Goal: Transaction & Acquisition: Purchase product/service

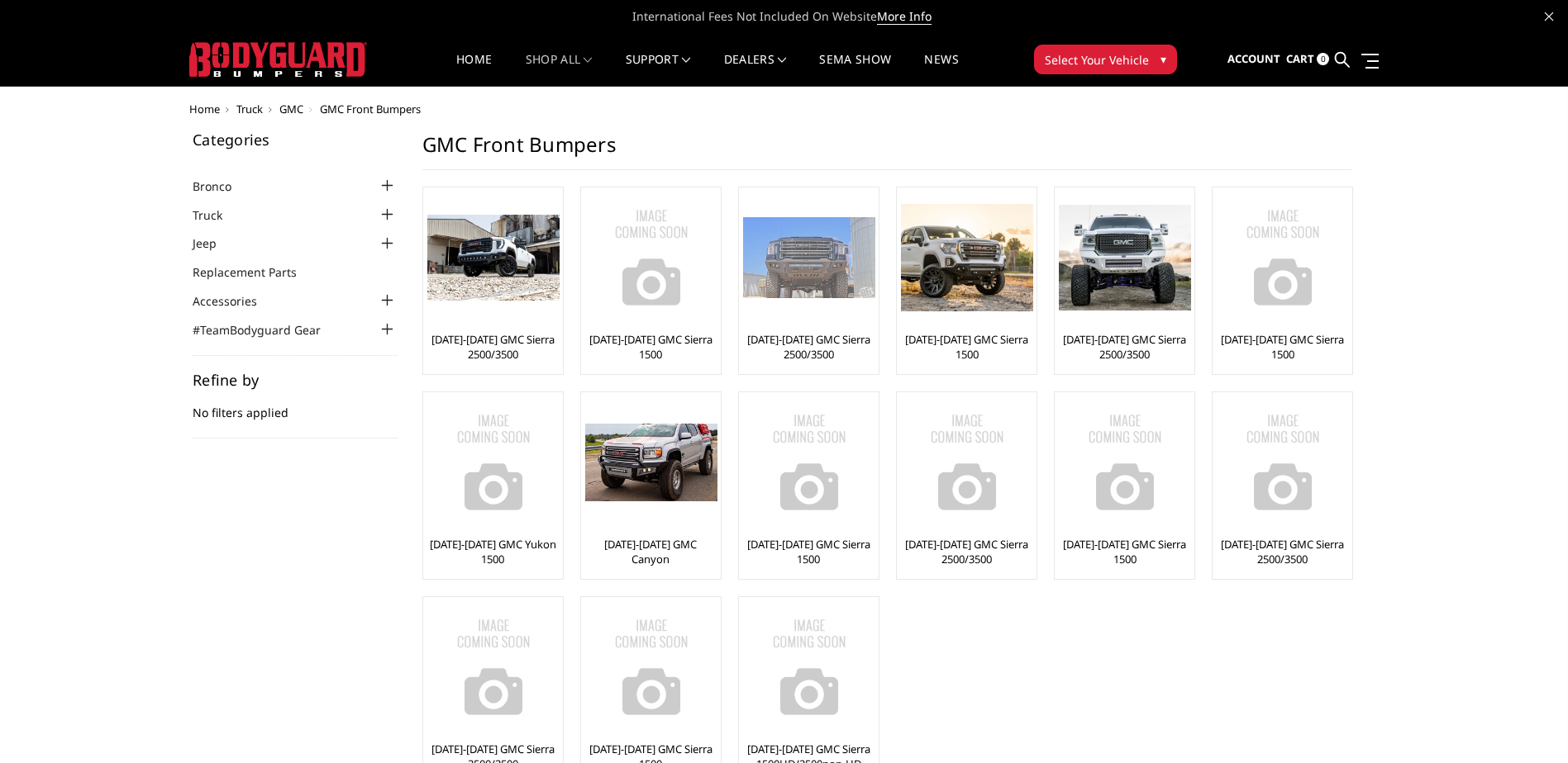
click at [820, 278] on img at bounding box center [809, 258] width 132 height 81
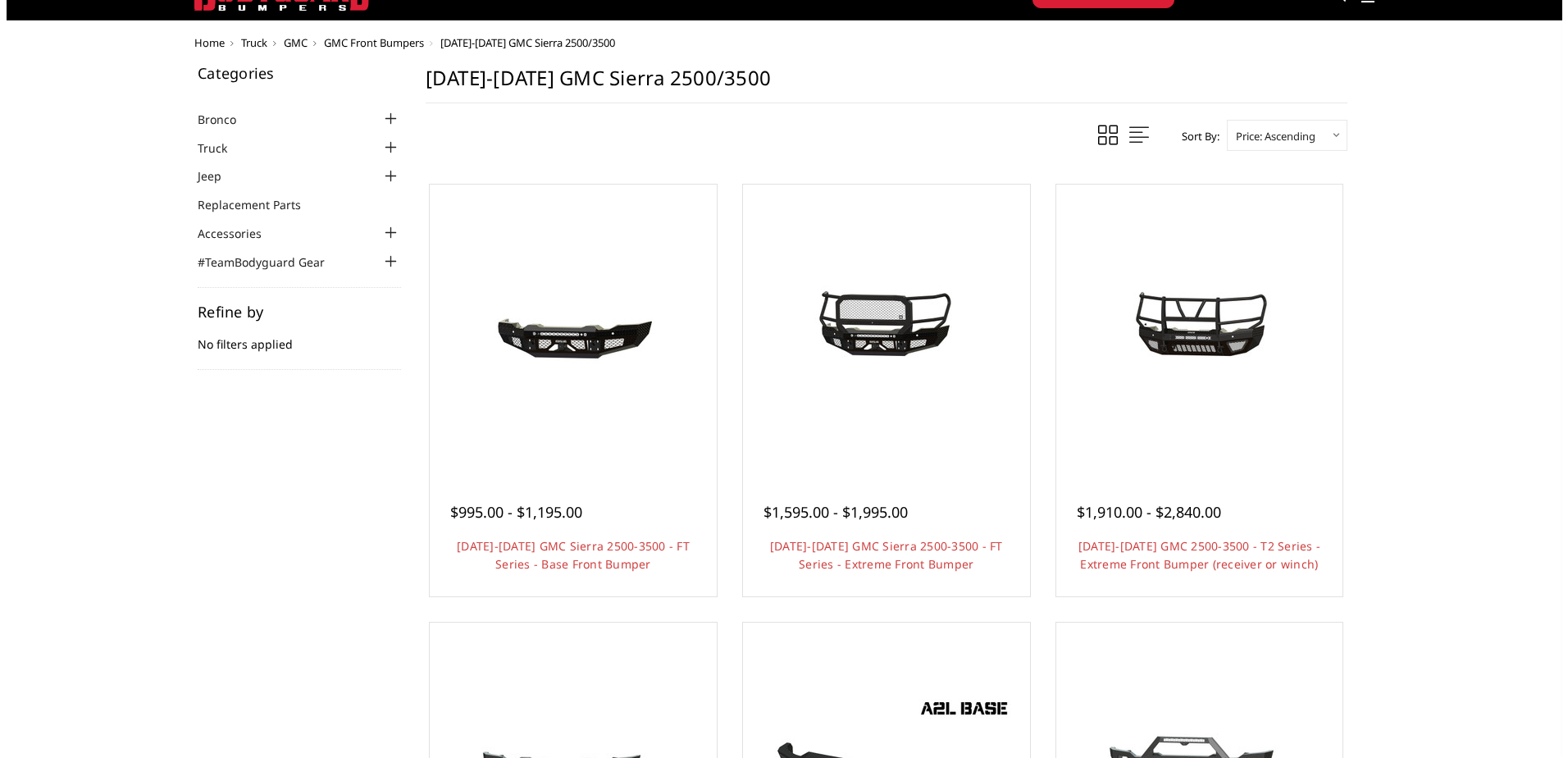
scroll to position [164, 0]
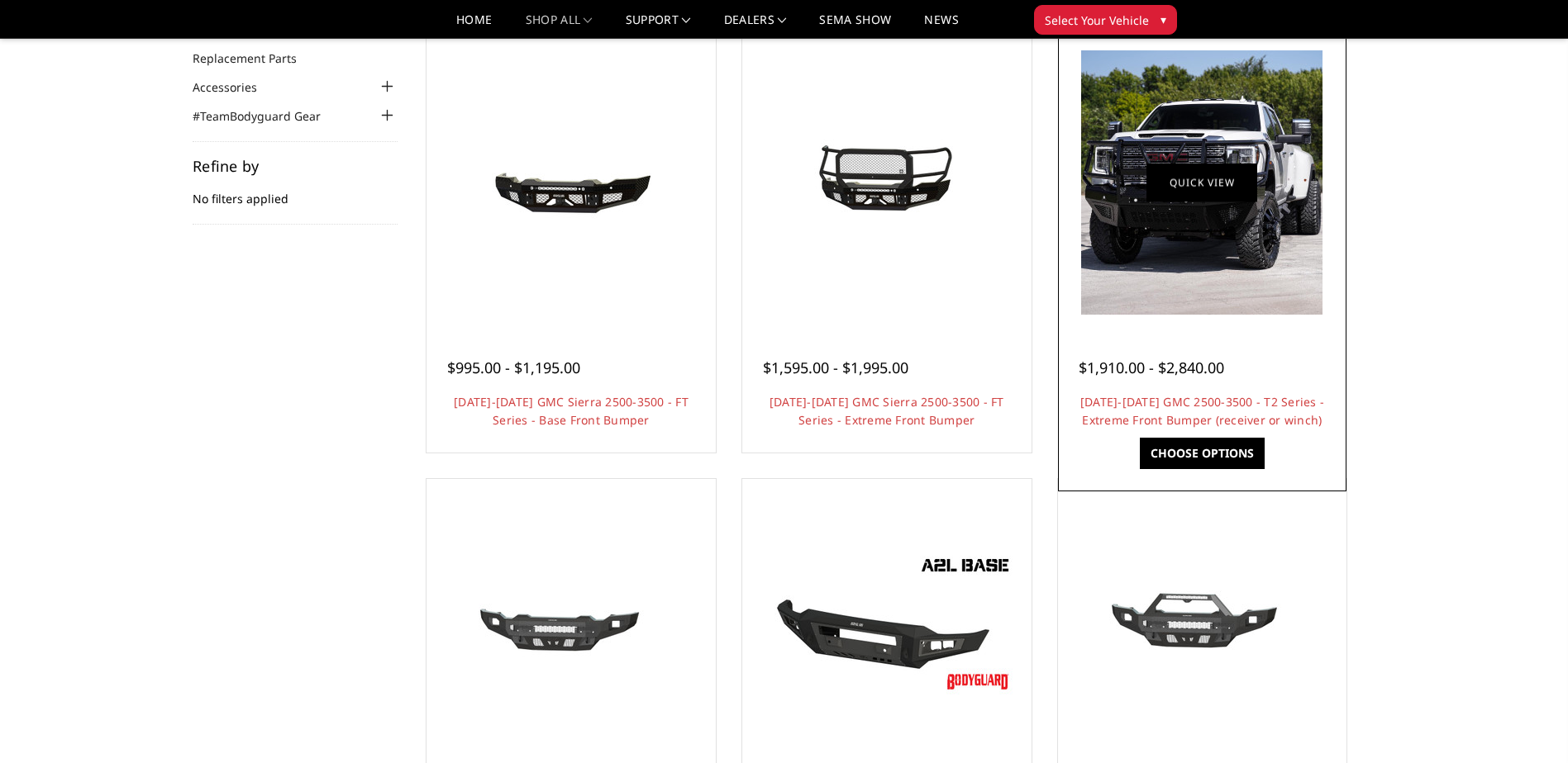
click at [1203, 184] on link "Quick view" at bounding box center [1201, 182] width 111 height 38
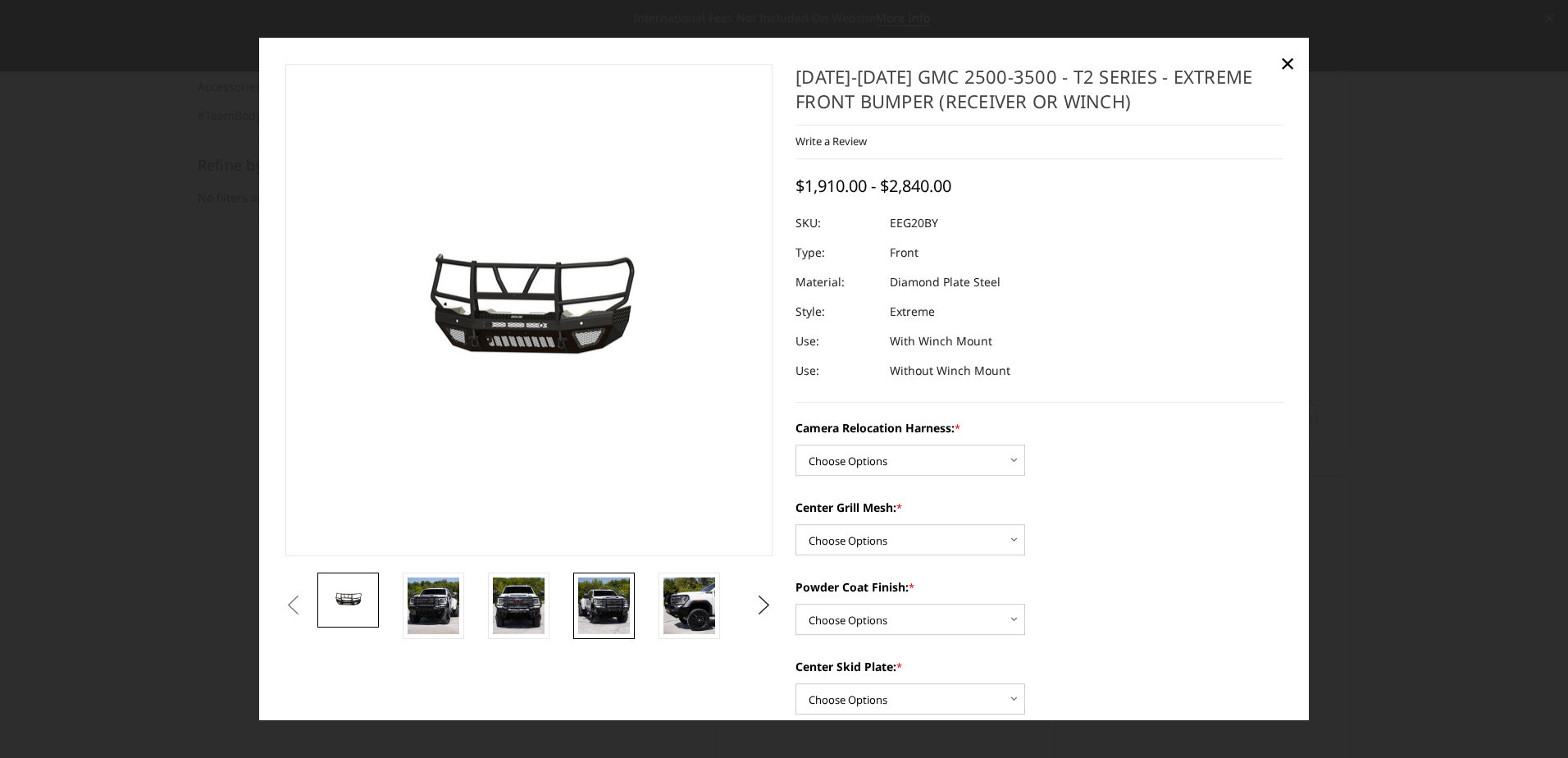
click at [612, 606] on img at bounding box center [604, 606] width 52 height 57
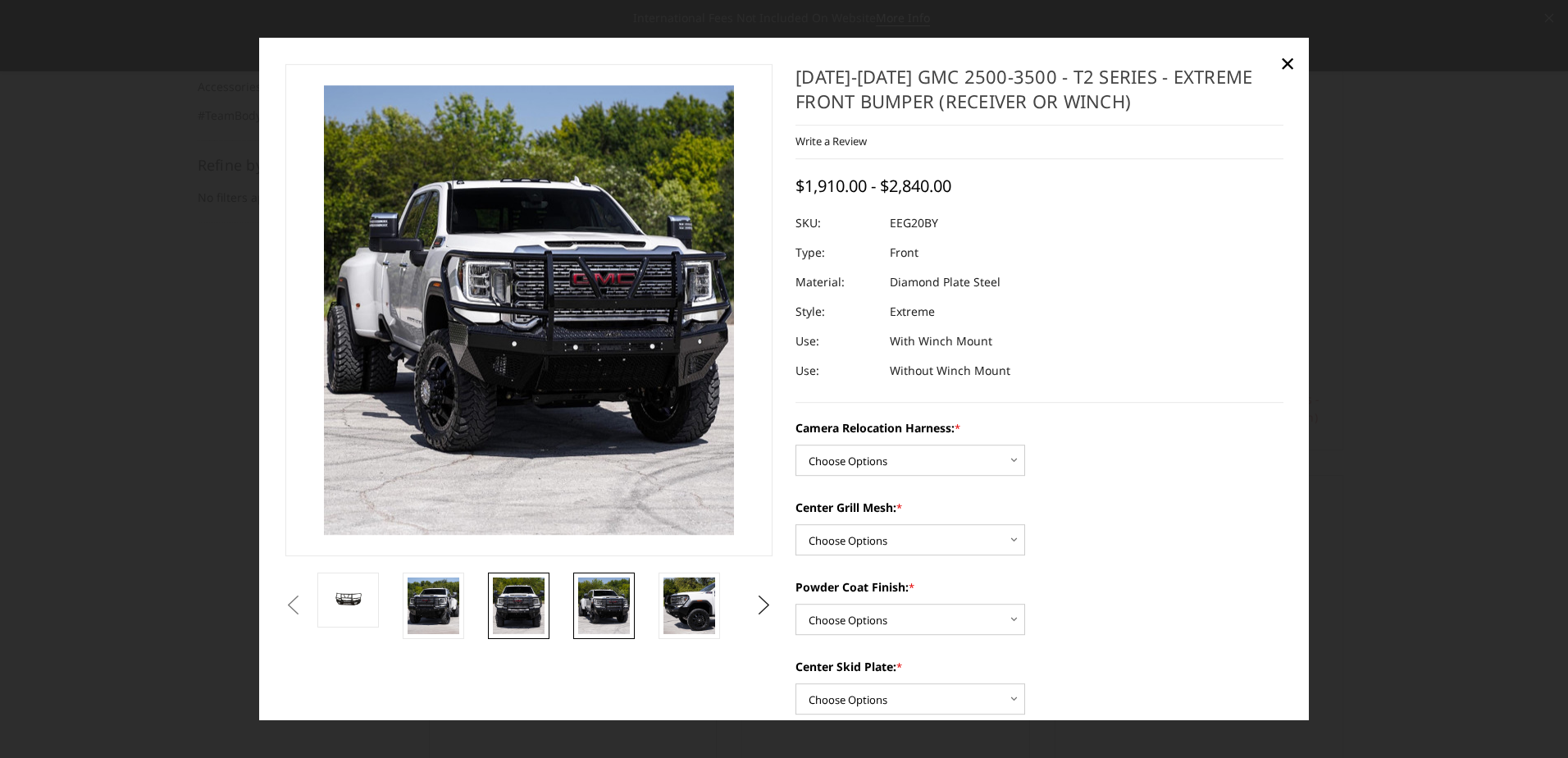
click at [533, 595] on img at bounding box center [519, 606] width 52 height 57
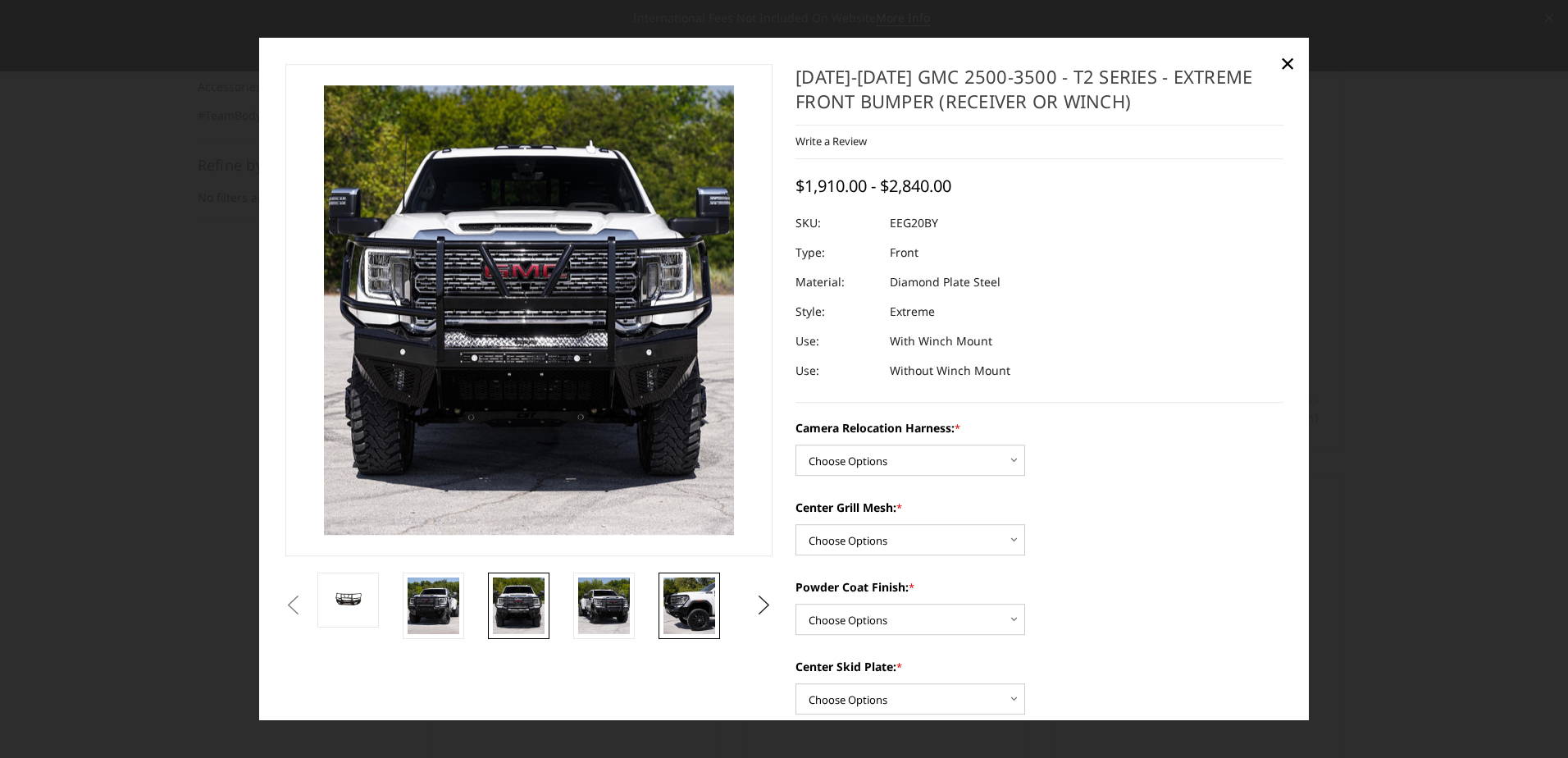
click at [693, 623] on img at bounding box center [690, 606] width 52 height 57
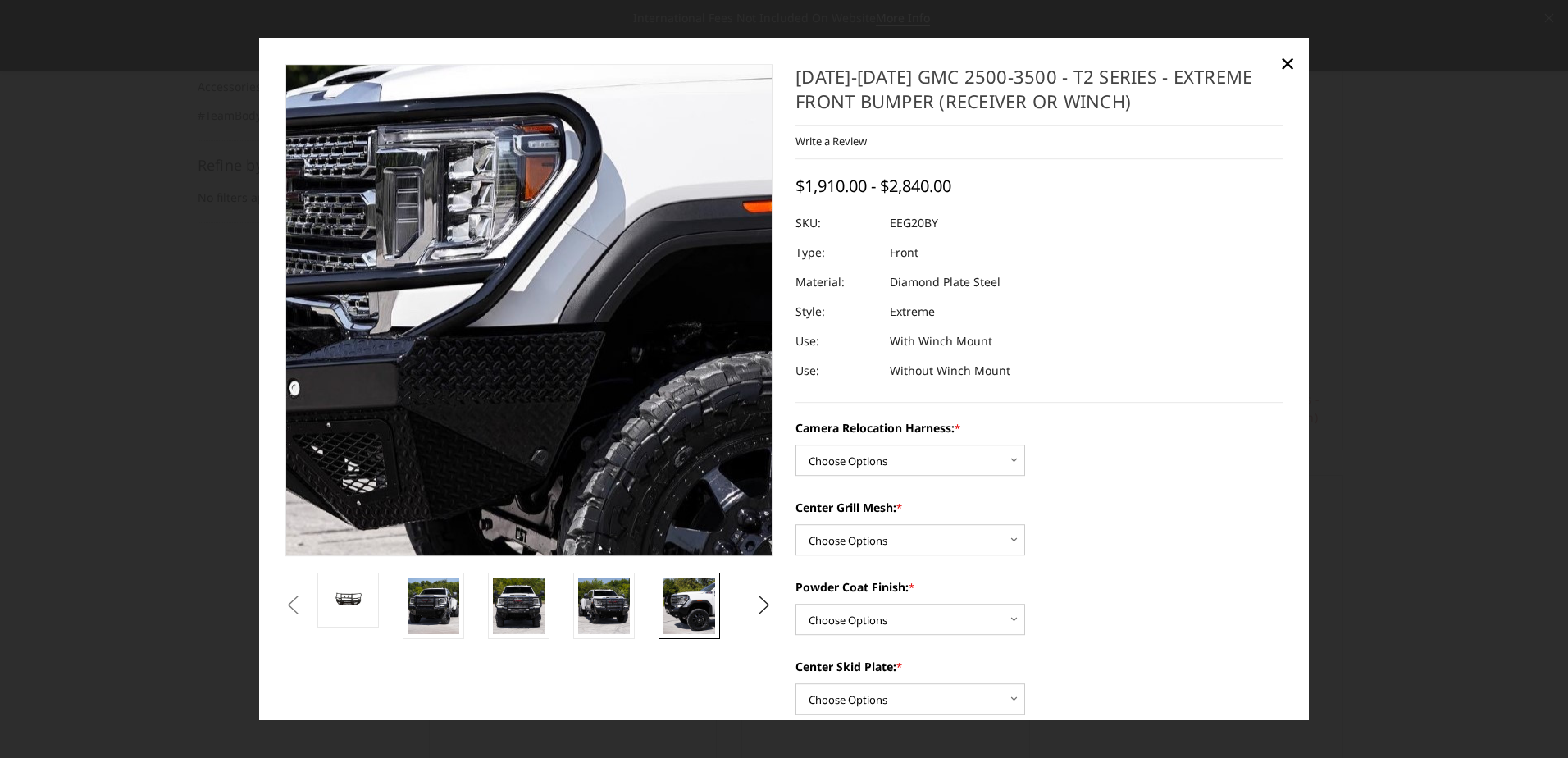
click at [451, 318] on img at bounding box center [600, 301] width 958 height 1051
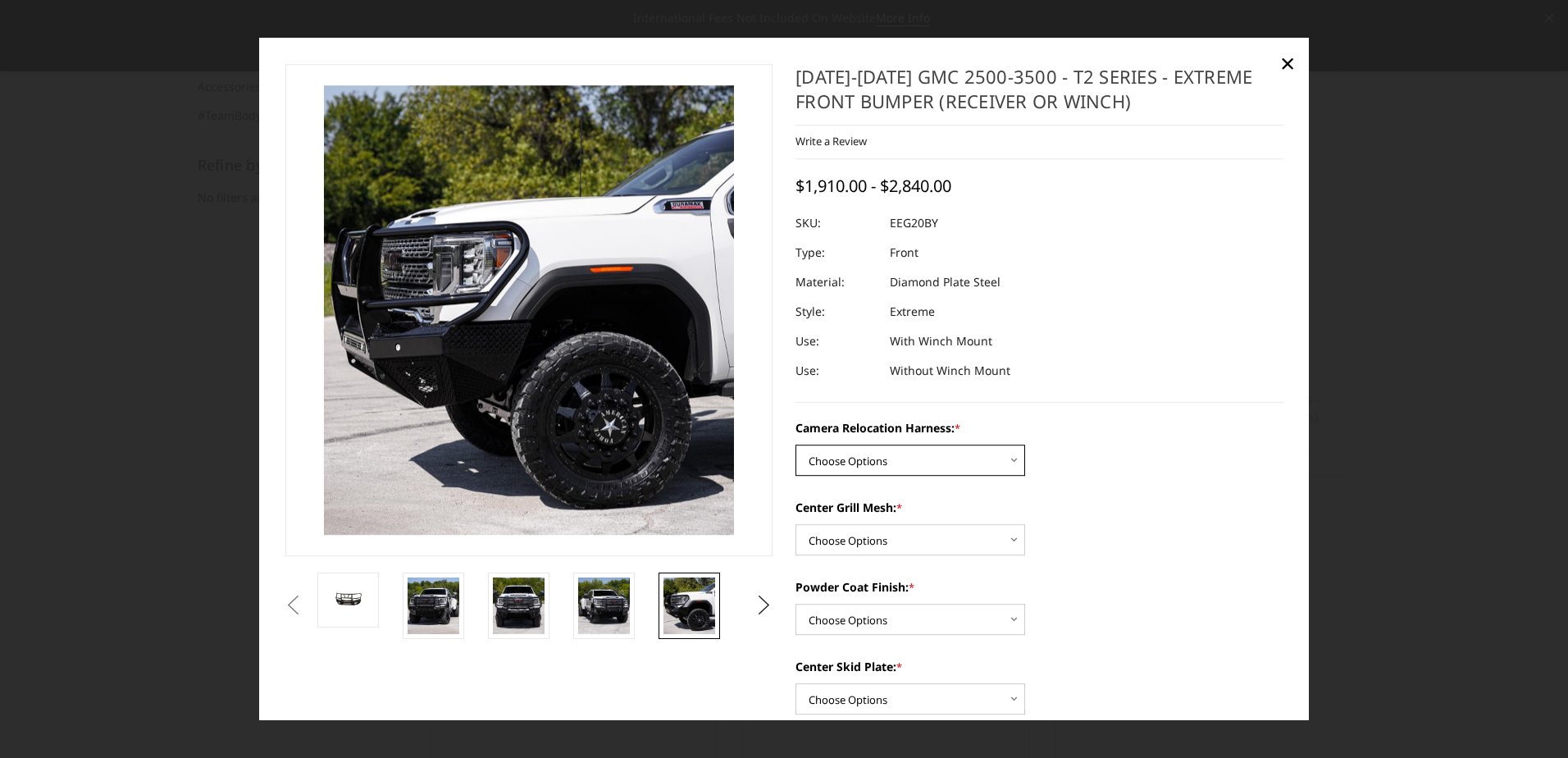
click at [892, 450] on select "Choose Options Without camera harness With camera harness" at bounding box center [911, 461] width 229 height 32
select select "3797"
click at [796, 445] on select "Choose Options Without camera harness With camera harness" at bounding box center [911, 461] width 229 height 32
click at [854, 540] on select "Choose Options Without expanded metal With expanded metal" at bounding box center [911, 541] width 229 height 32
select select "3796"
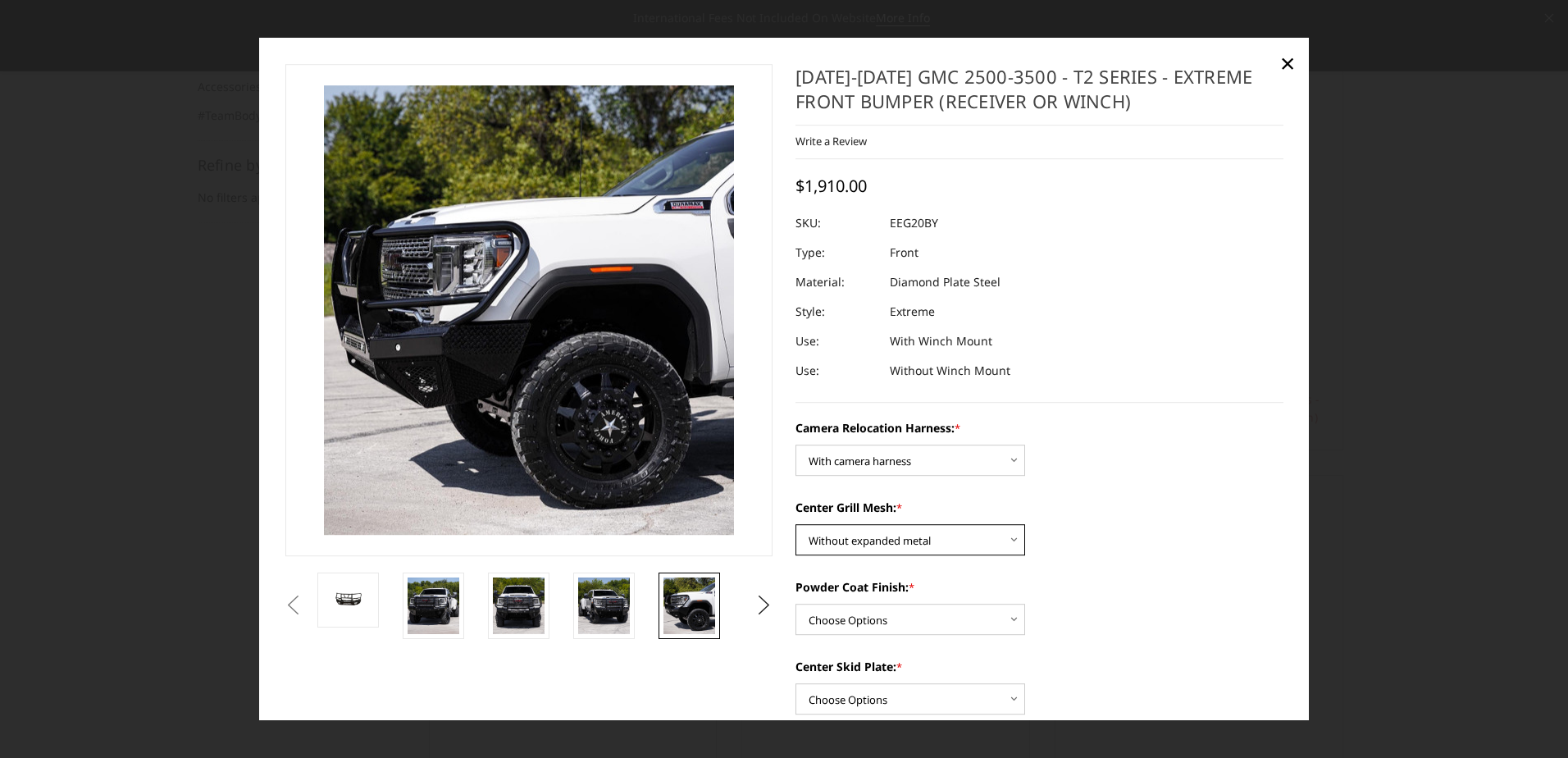
click at [796, 525] on select "Choose Options Without expanded metal With expanded metal" at bounding box center [911, 541] width 229 height 32
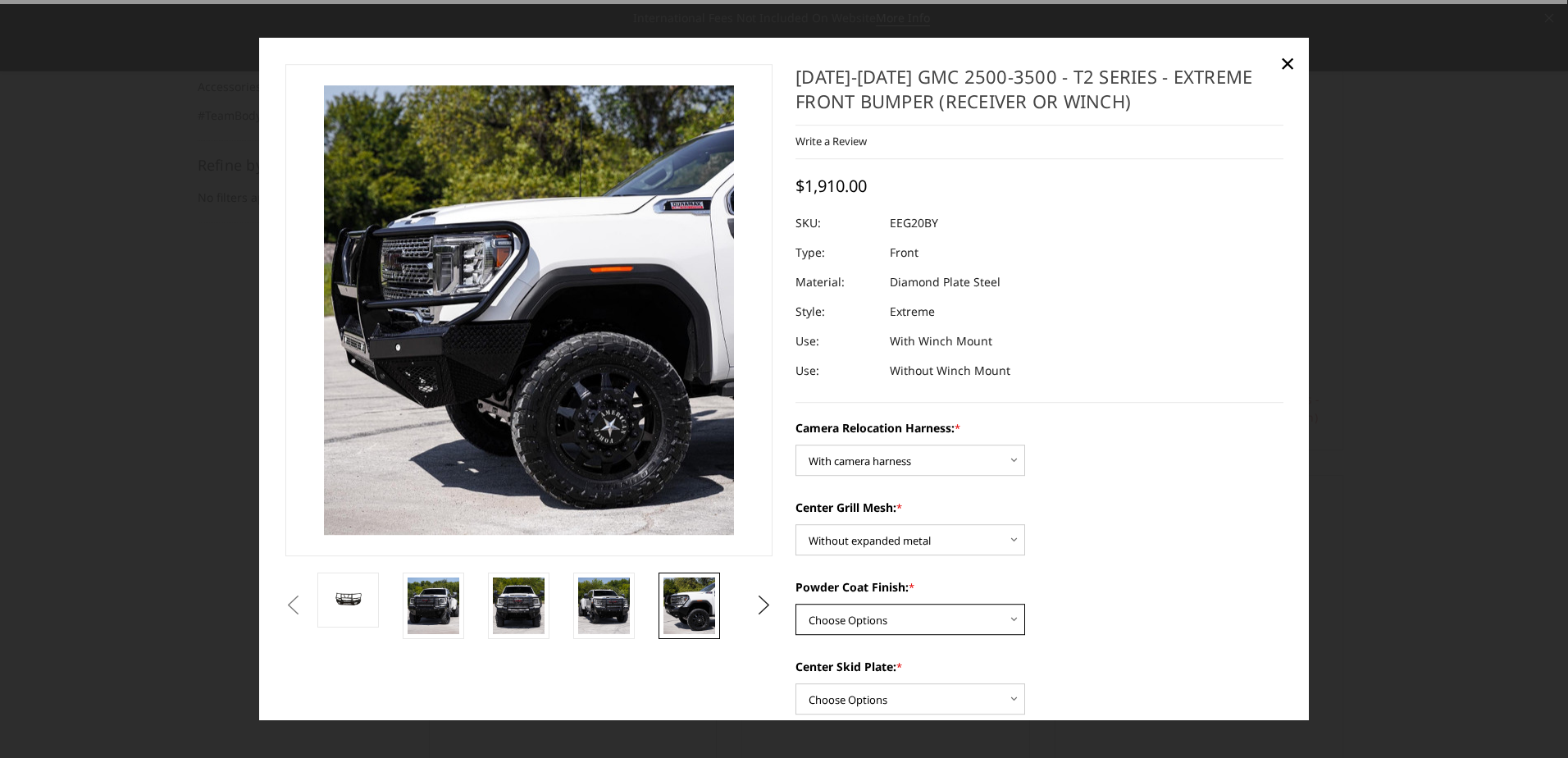
click at [852, 617] on select "Choose Options Textured Black Powder Coat Gloss Black Powder Coat Bare Metal" at bounding box center [911, 621] width 229 height 32
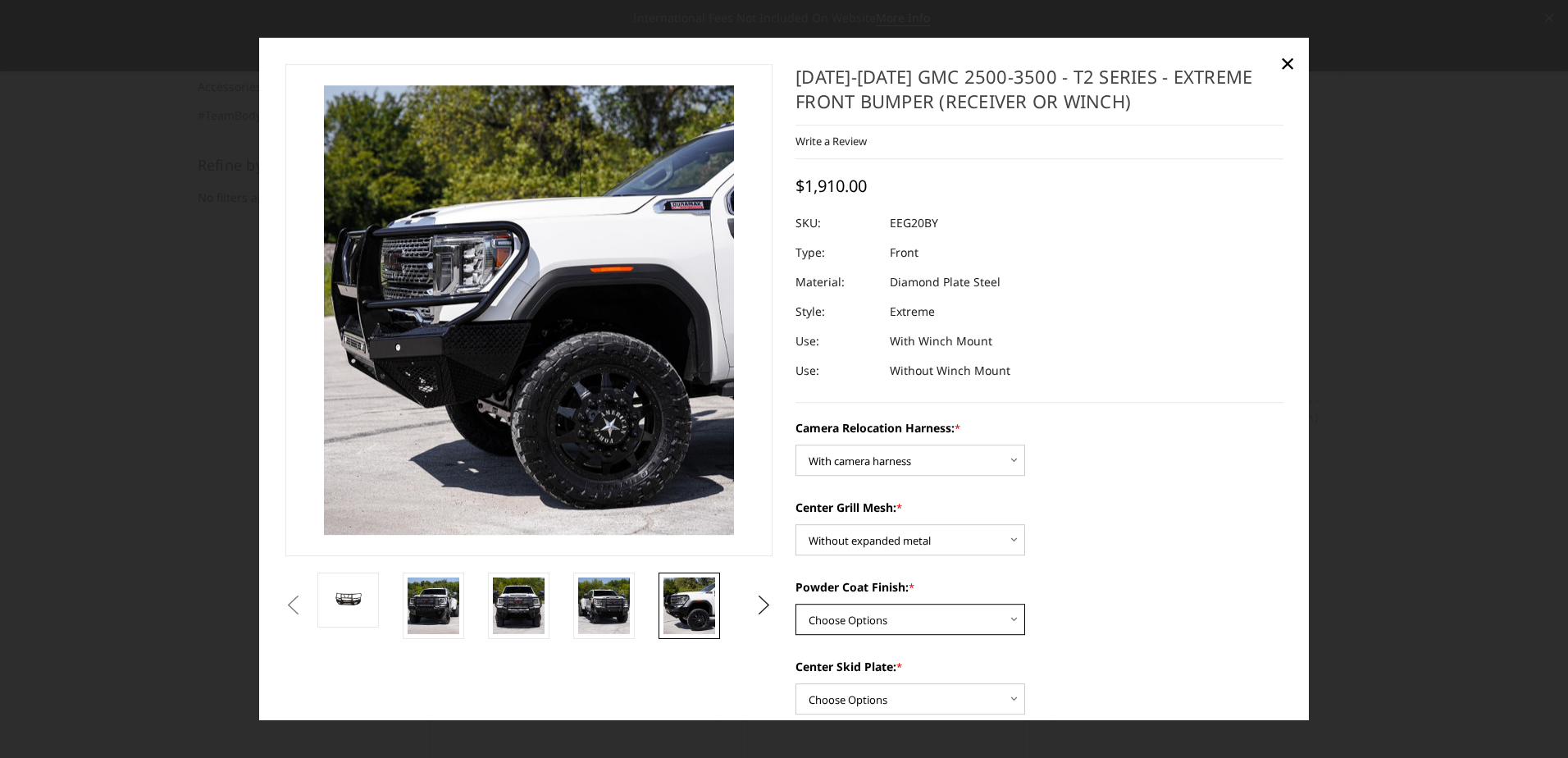
select select "3792"
click at [796, 605] on select "Choose Options Textured Black Powder Coat Gloss Black Powder Coat Bare Metal" at bounding box center [911, 621] width 229 height 32
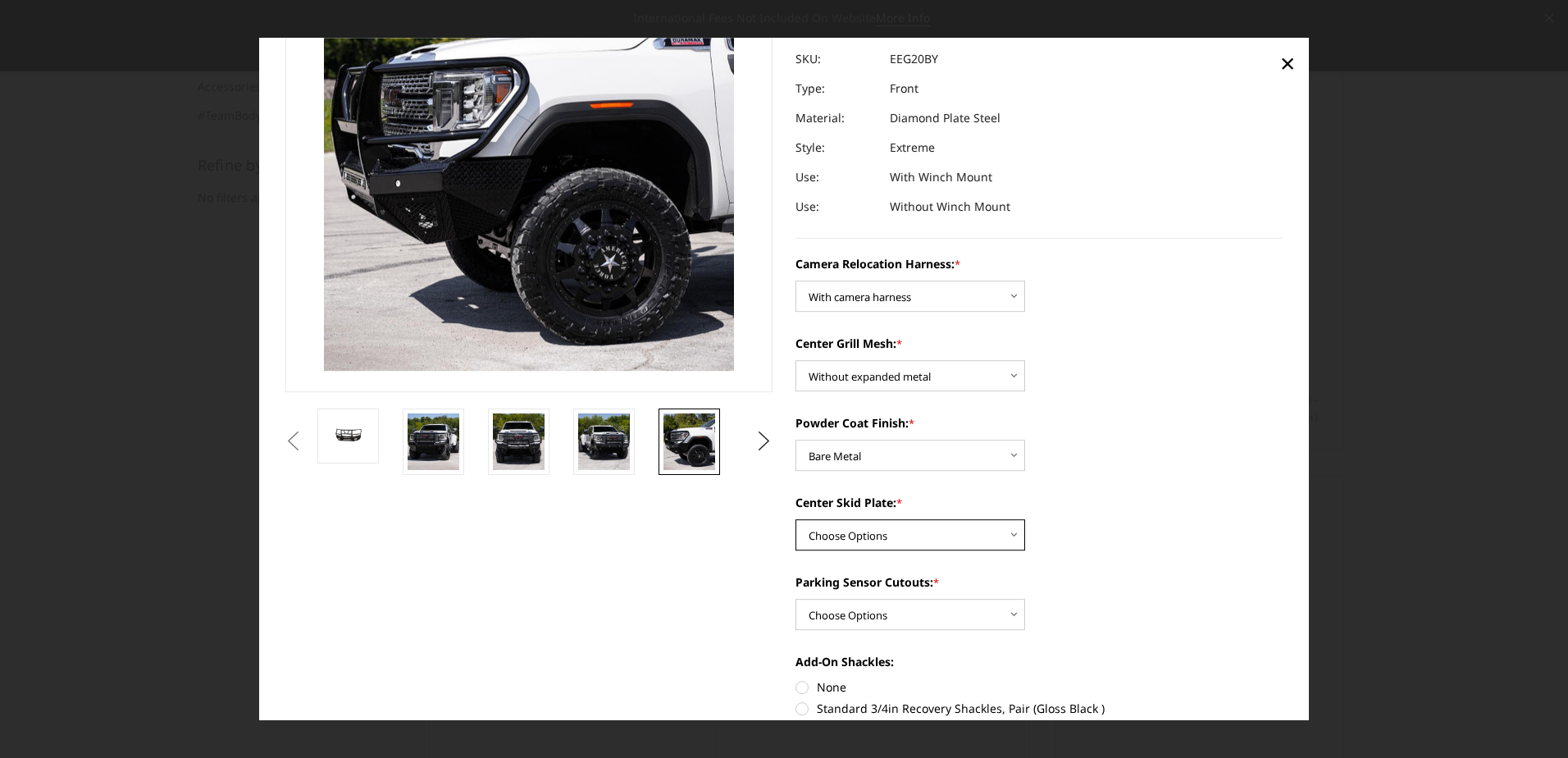
click at [833, 526] on select "Choose Options Winch Mount Skid Plate Standard Skid Plate (included) 2" Receive…" at bounding box center [911, 536] width 229 height 32
select select "3790"
click at [796, 520] on select "Choose Options Winch Mount Skid Plate Standard Skid Plate (included) 2" Receive…" at bounding box center [911, 536] width 229 height 32
click at [838, 614] on select "Choose Options Yes - With Parking Sensor Cutouts" at bounding box center [911, 616] width 229 height 32
select select "3788"
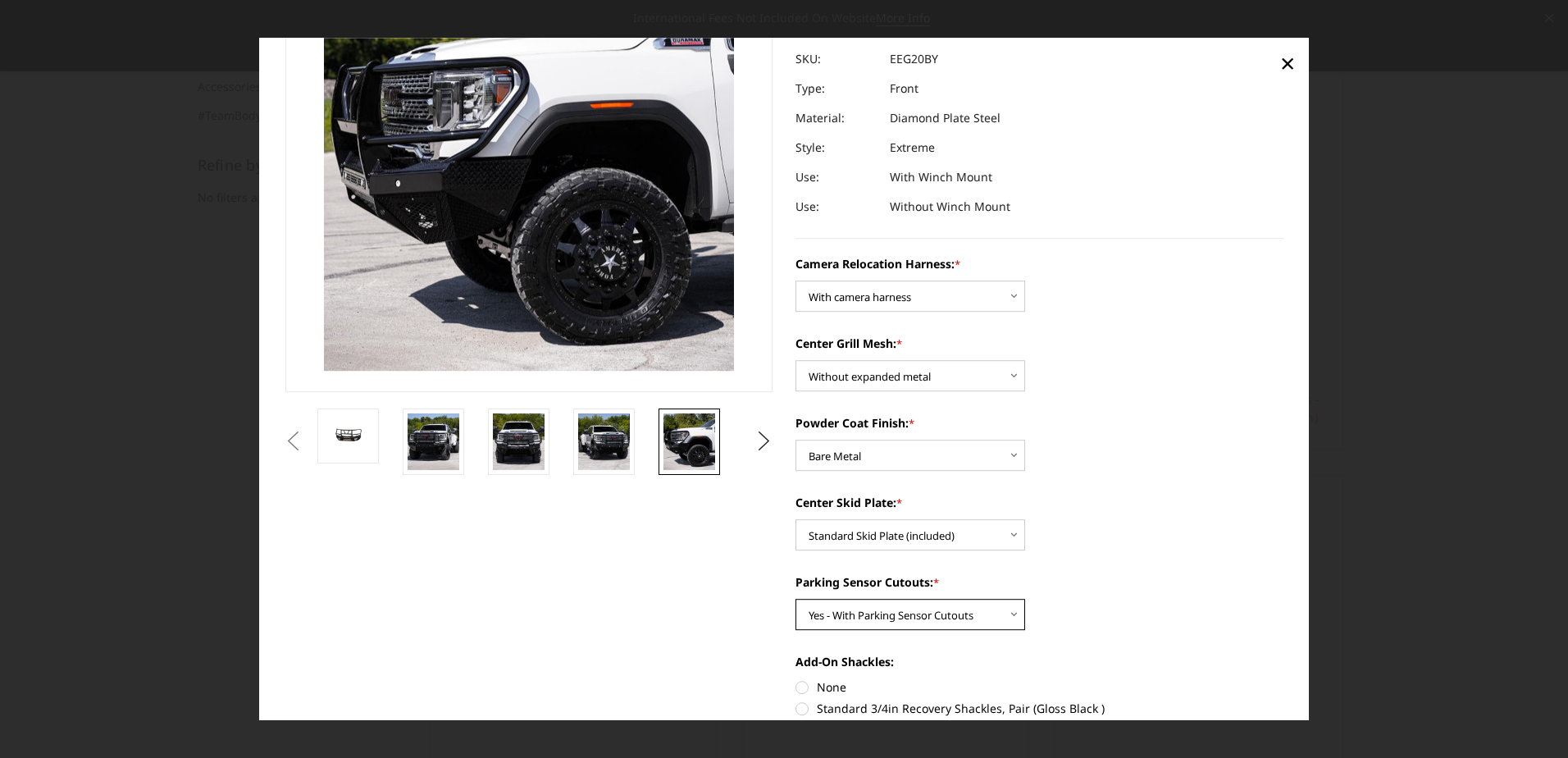
click at [796, 600] on select "Choose Options Yes - With Parking Sensor Cutouts" at bounding box center [911, 616] width 229 height 32
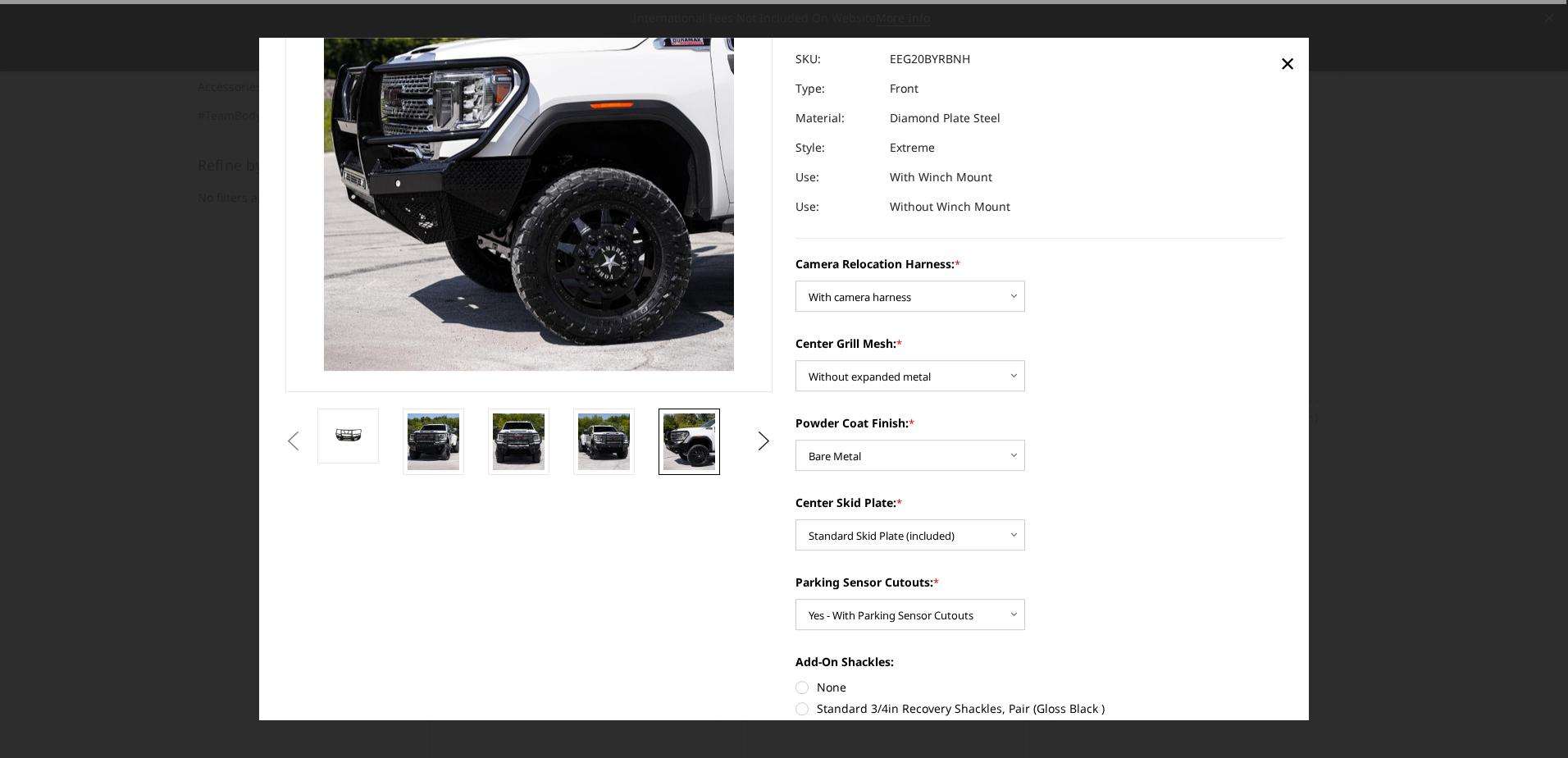
click at [761, 630] on div "Previous Next" at bounding box center [784, 560] width 1021 height 1321
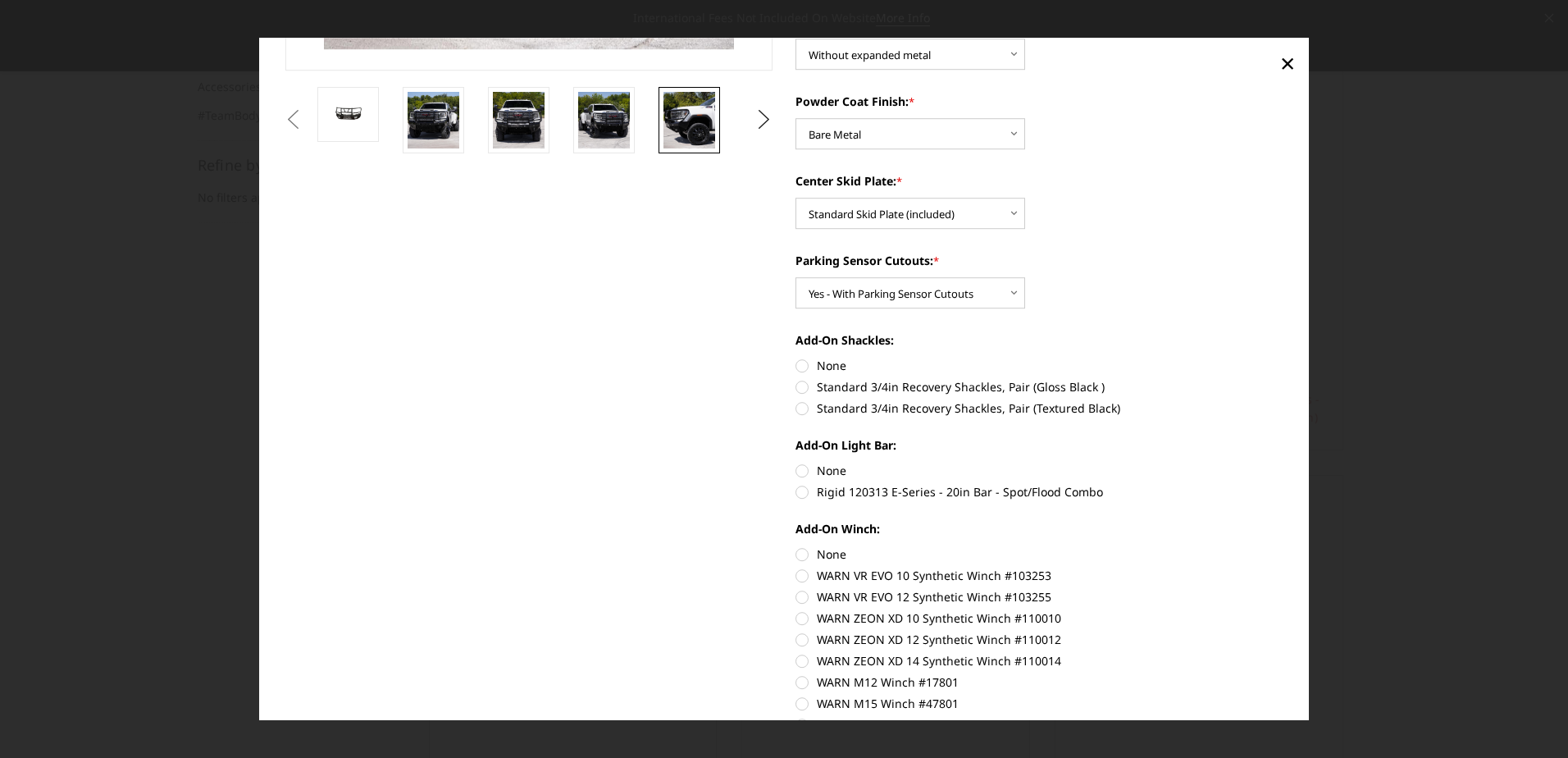
scroll to position [492, 0]
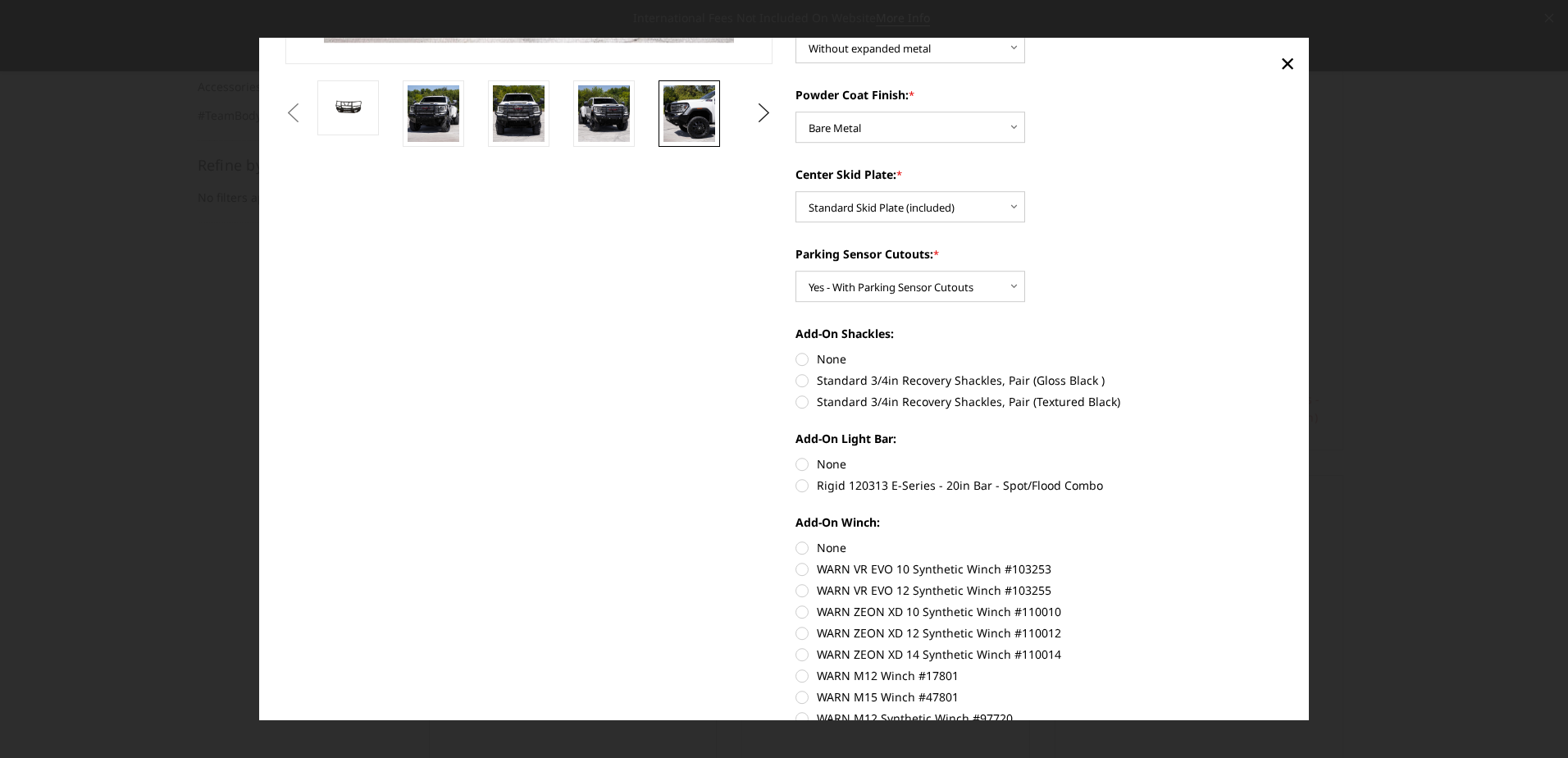
click at [796, 357] on label "None" at bounding box center [1040, 360] width 488 height 17
click at [796, 352] on input "None" at bounding box center [796, 352] width 1 height 1
radio input "true"
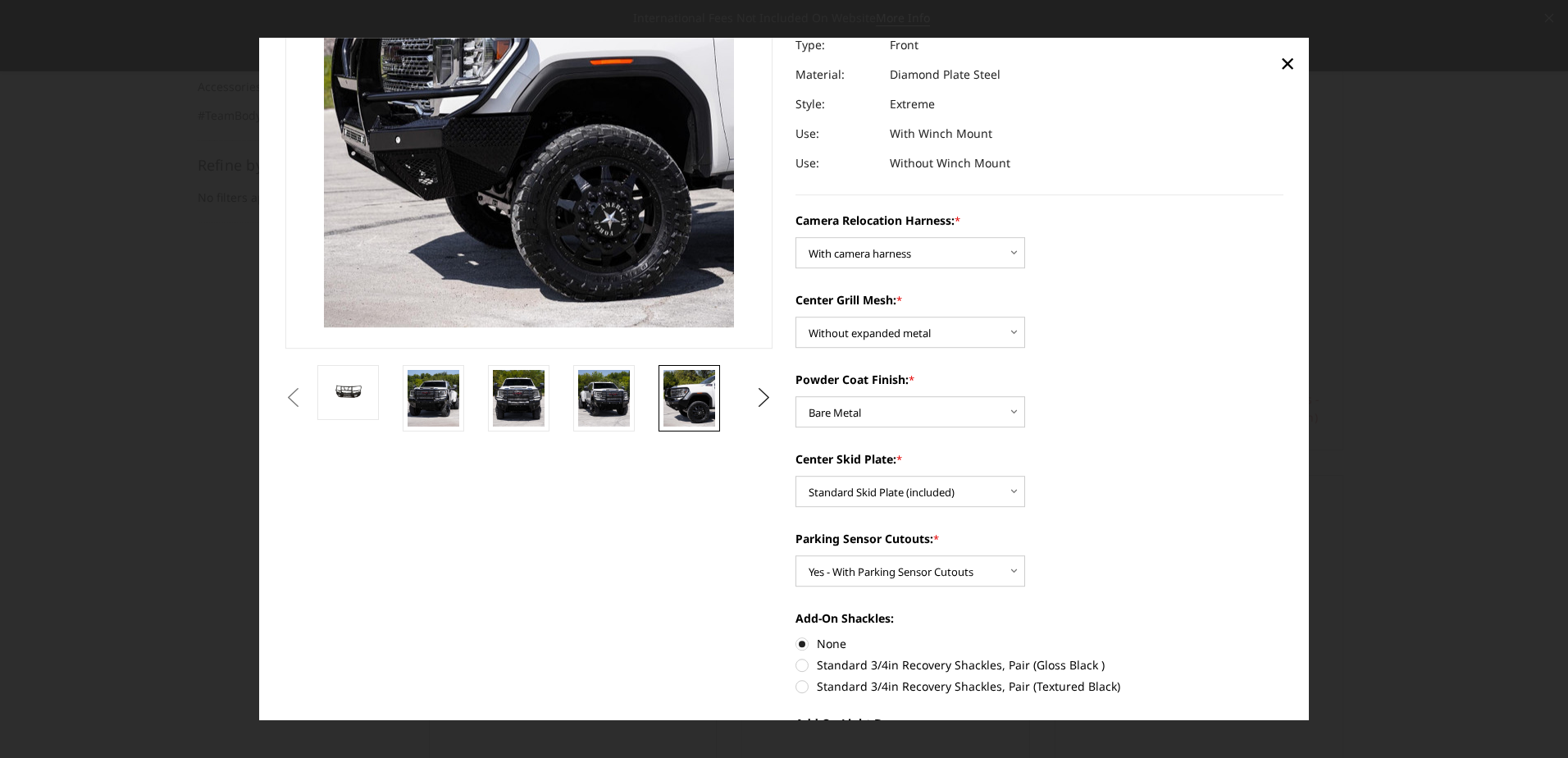
scroll to position [164, 0]
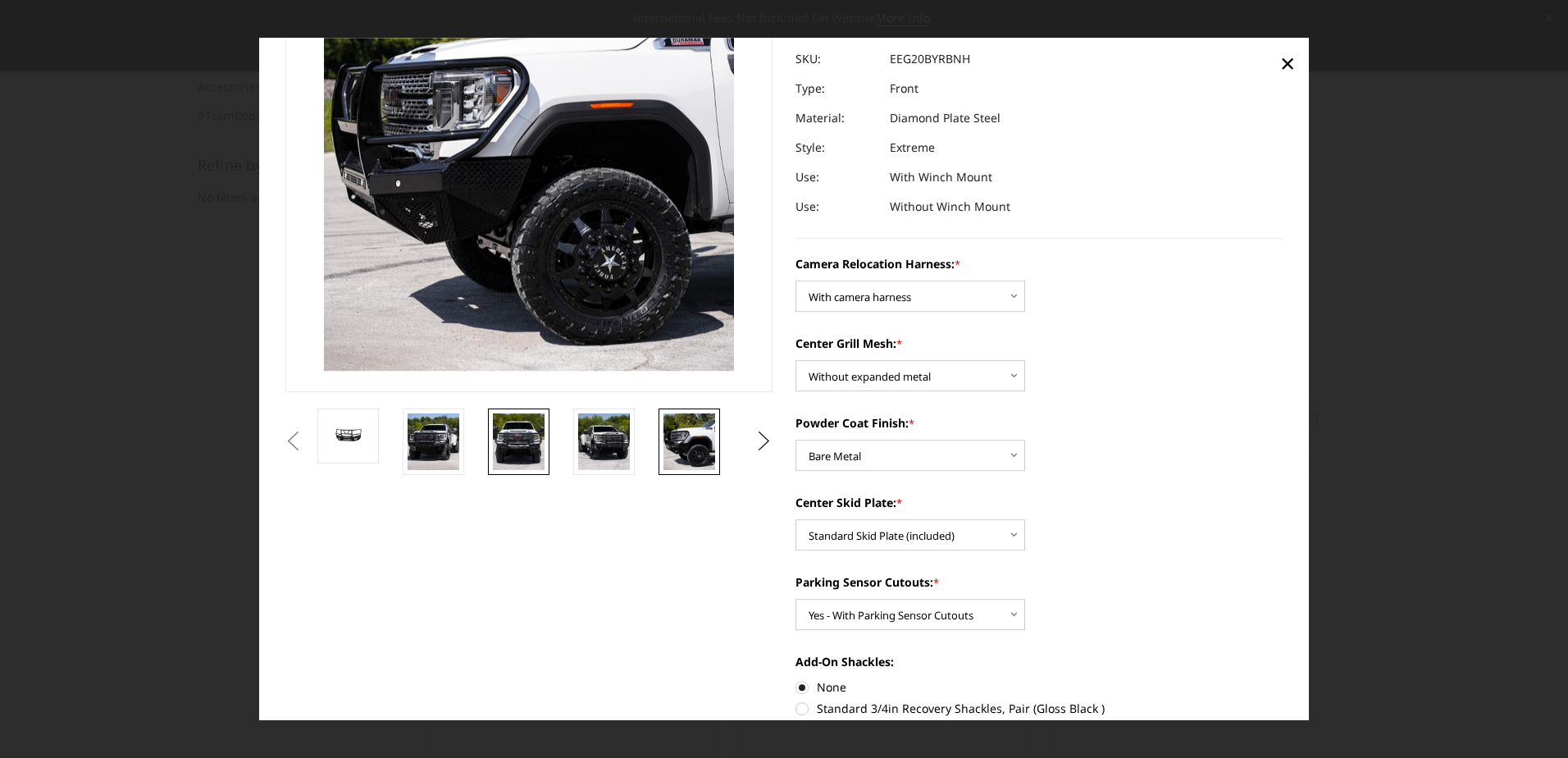
click at [520, 447] on img at bounding box center [519, 442] width 52 height 57
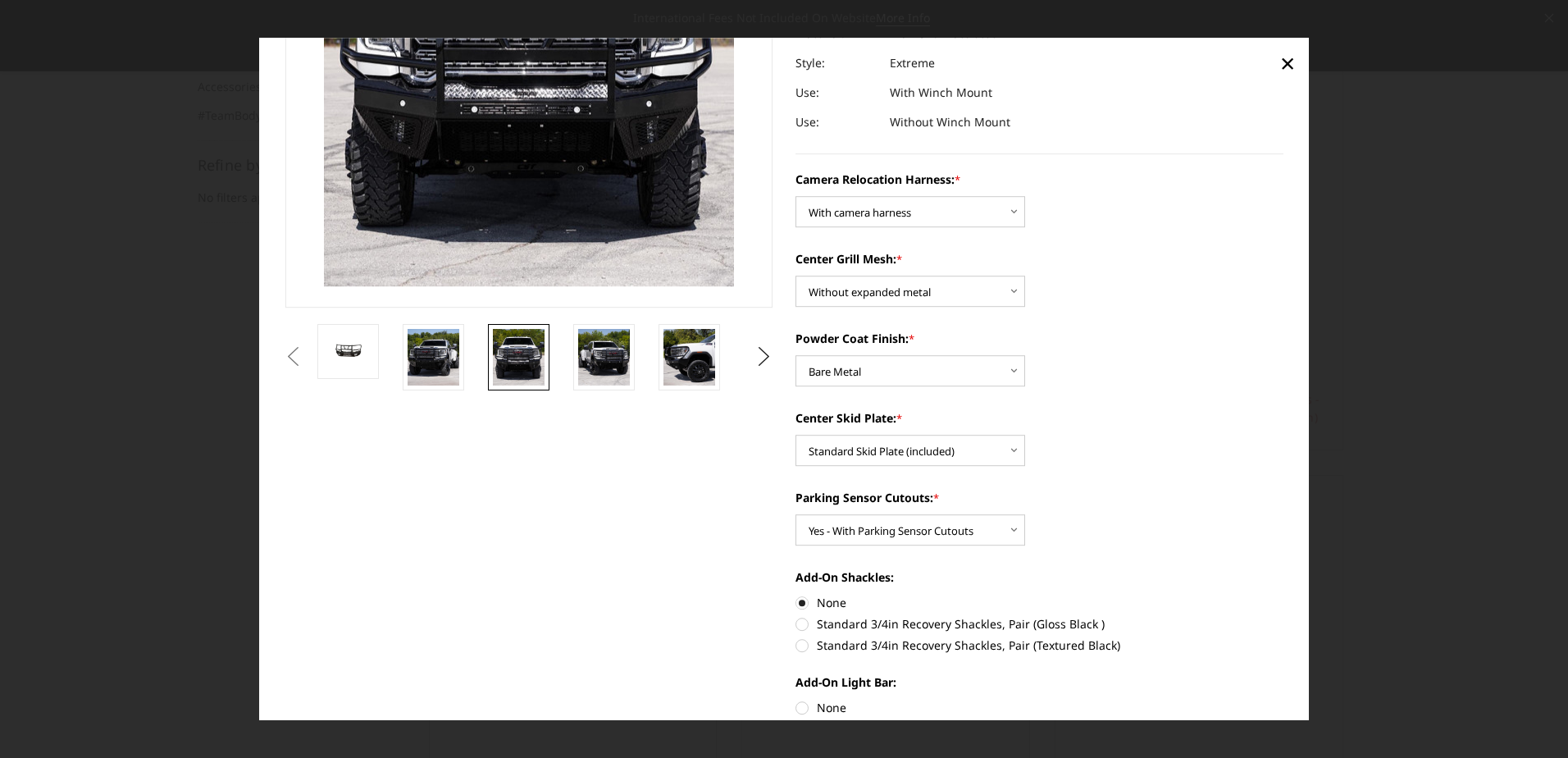
scroll to position [328, 0]
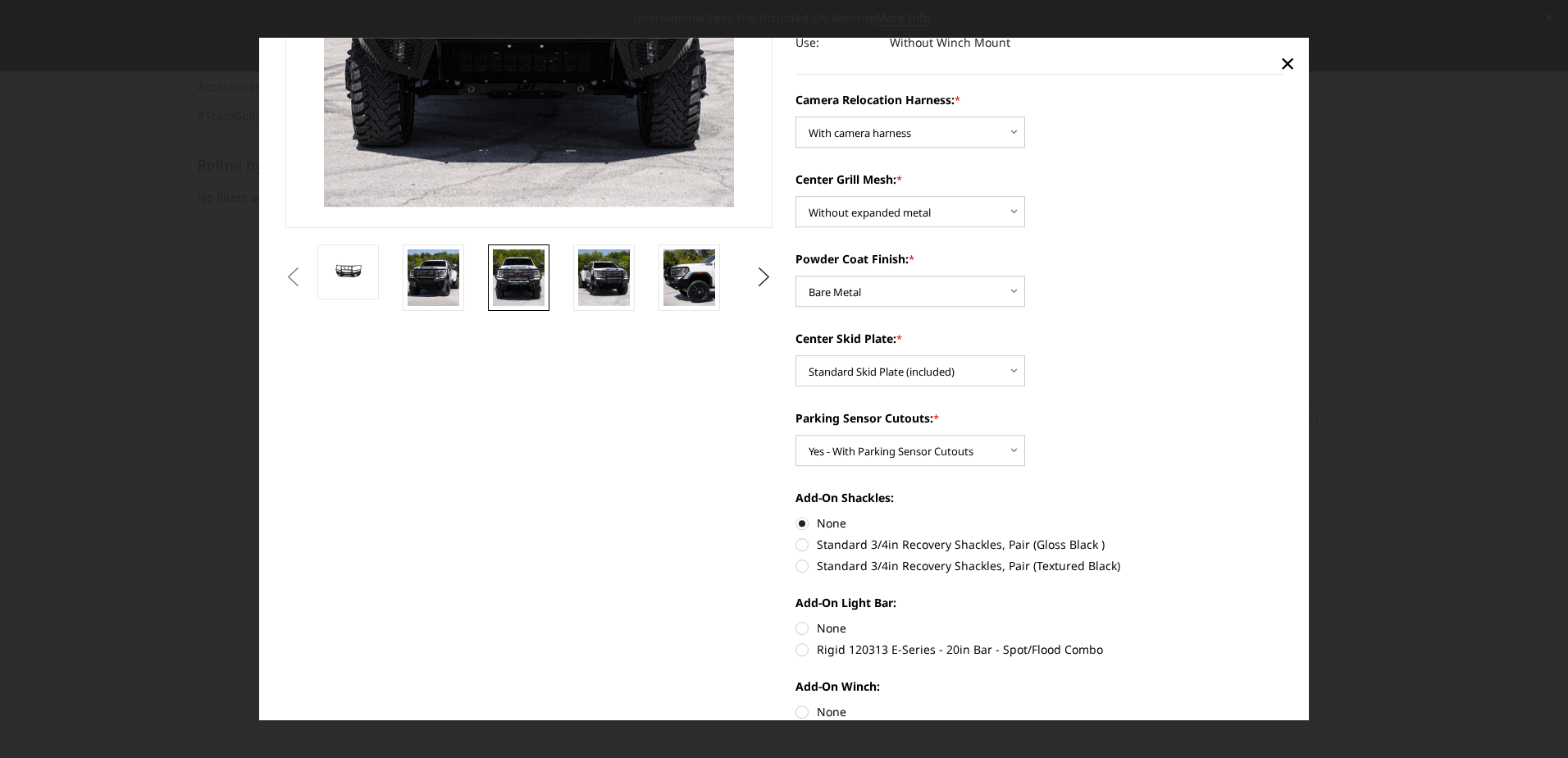
click at [800, 626] on label "None" at bounding box center [1040, 628] width 488 height 17
click at [797, 621] on input "None" at bounding box center [796, 620] width 1 height 1
radio input "true"
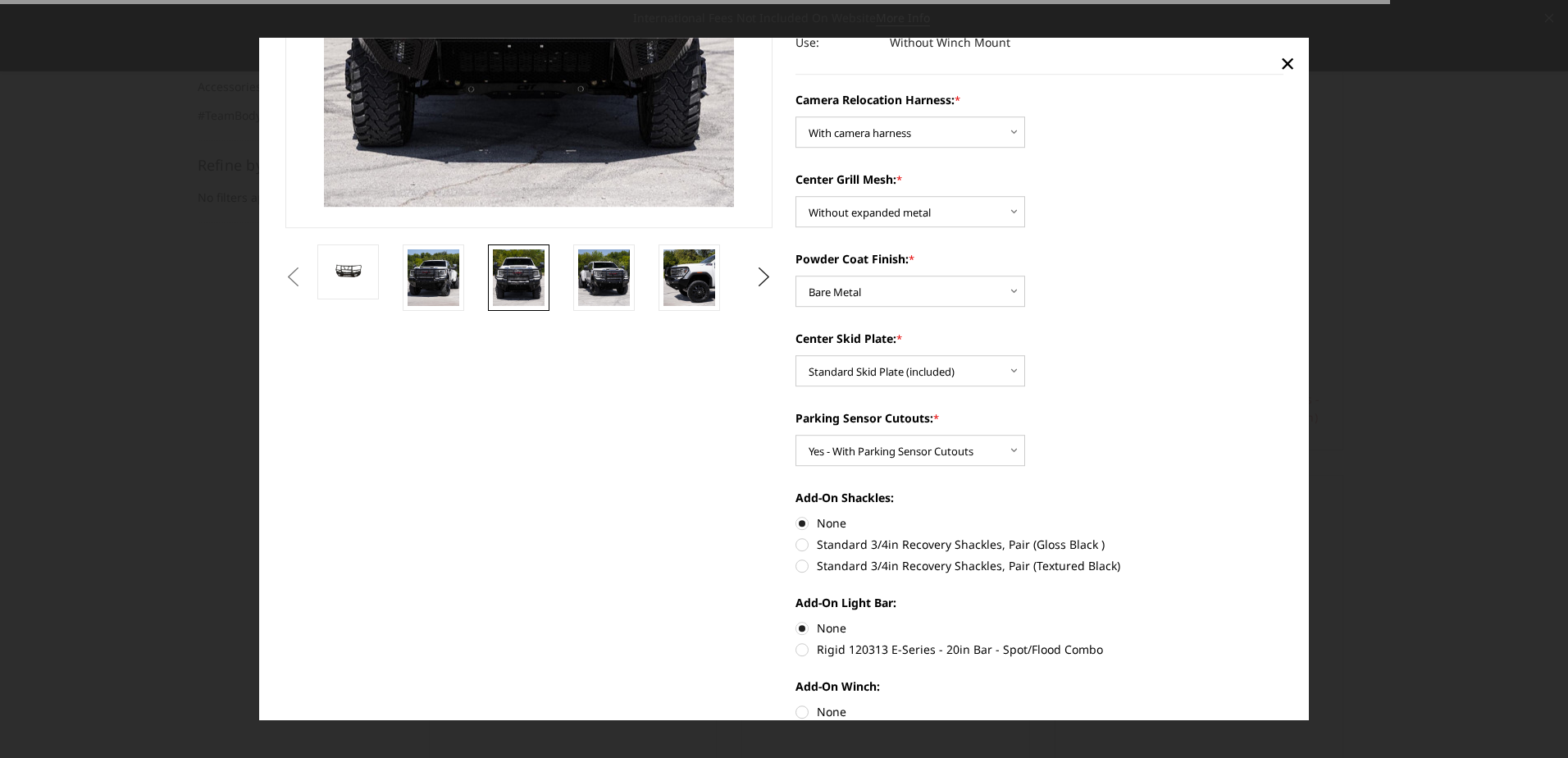
scroll to position [574, 0]
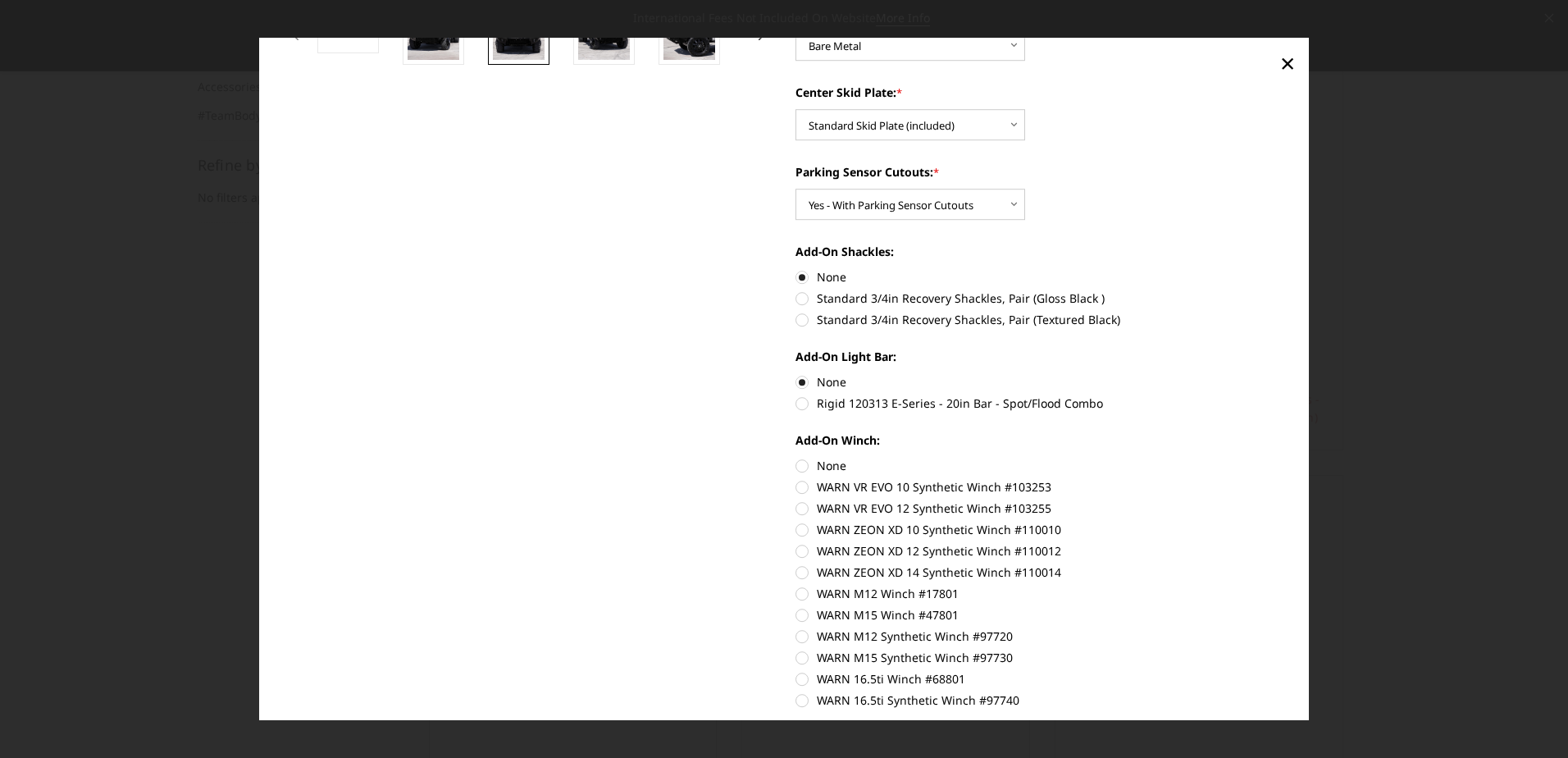
click at [800, 464] on label "None" at bounding box center [1040, 466] width 488 height 17
click at [797, 459] on input "None" at bounding box center [796, 458] width 1 height 1
radio input "true"
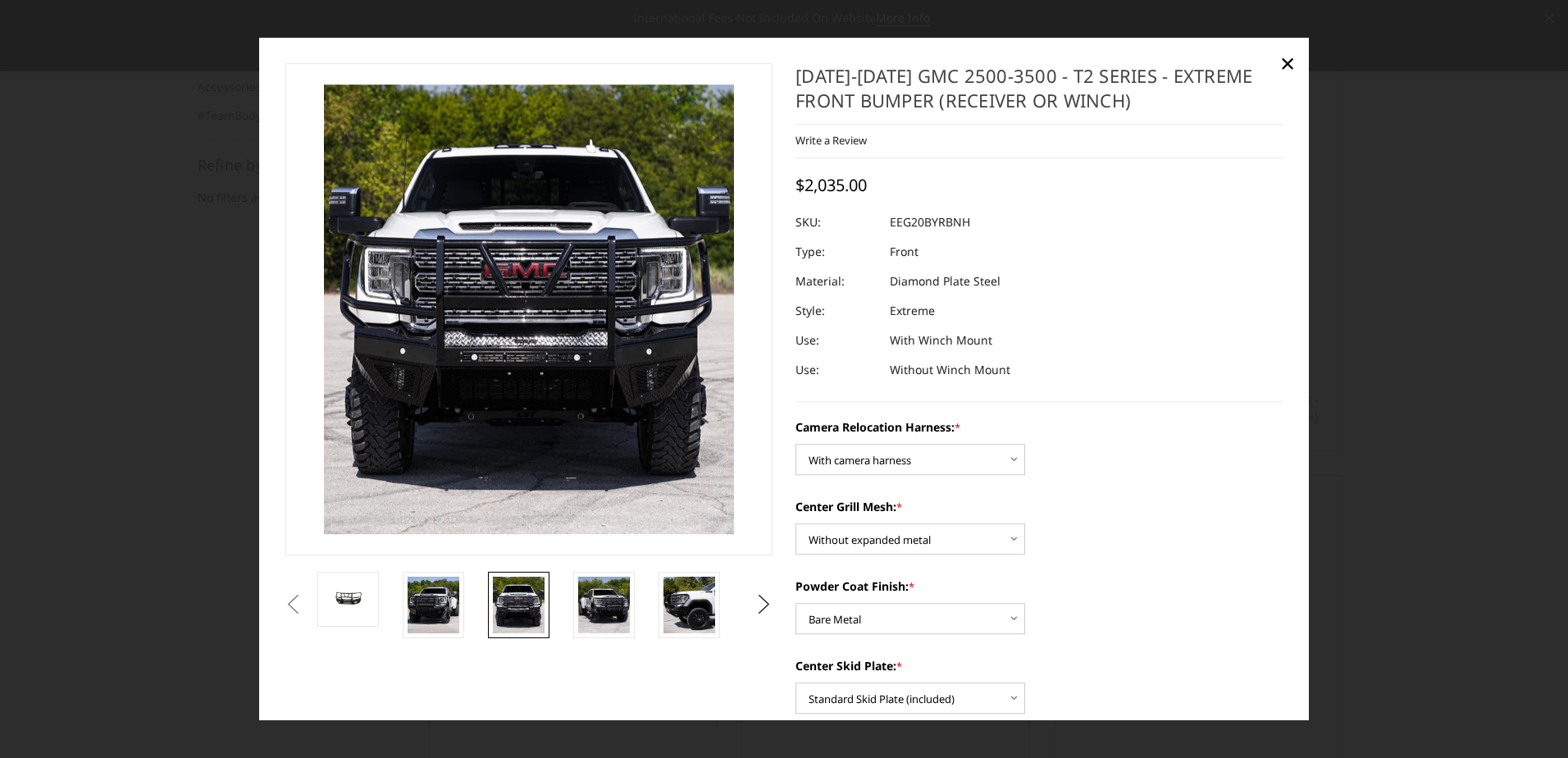
scroll to position [0, 0]
click at [686, 611] on img at bounding box center [690, 606] width 52 height 57
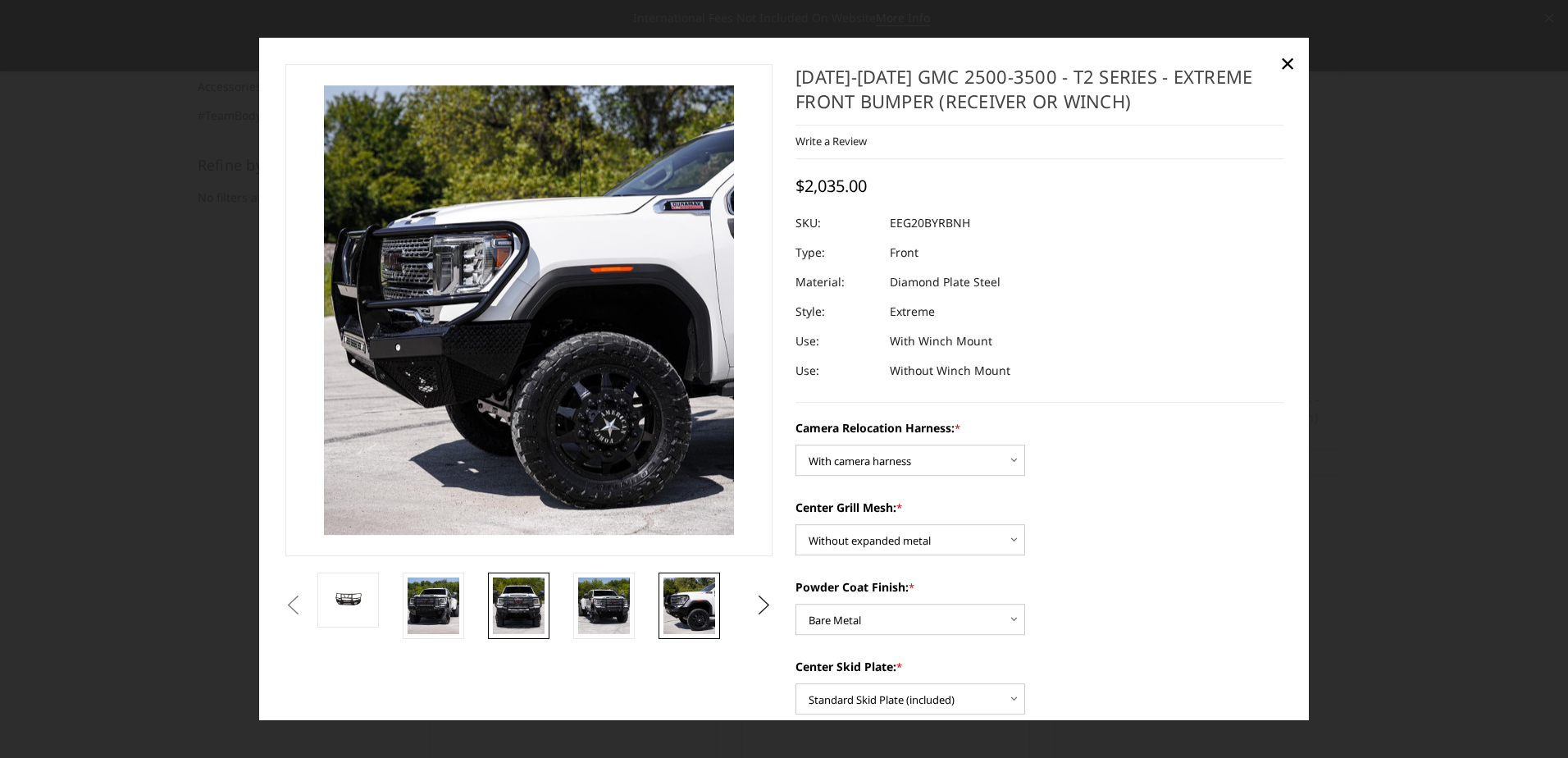
click at [533, 611] on img at bounding box center [519, 606] width 52 height 57
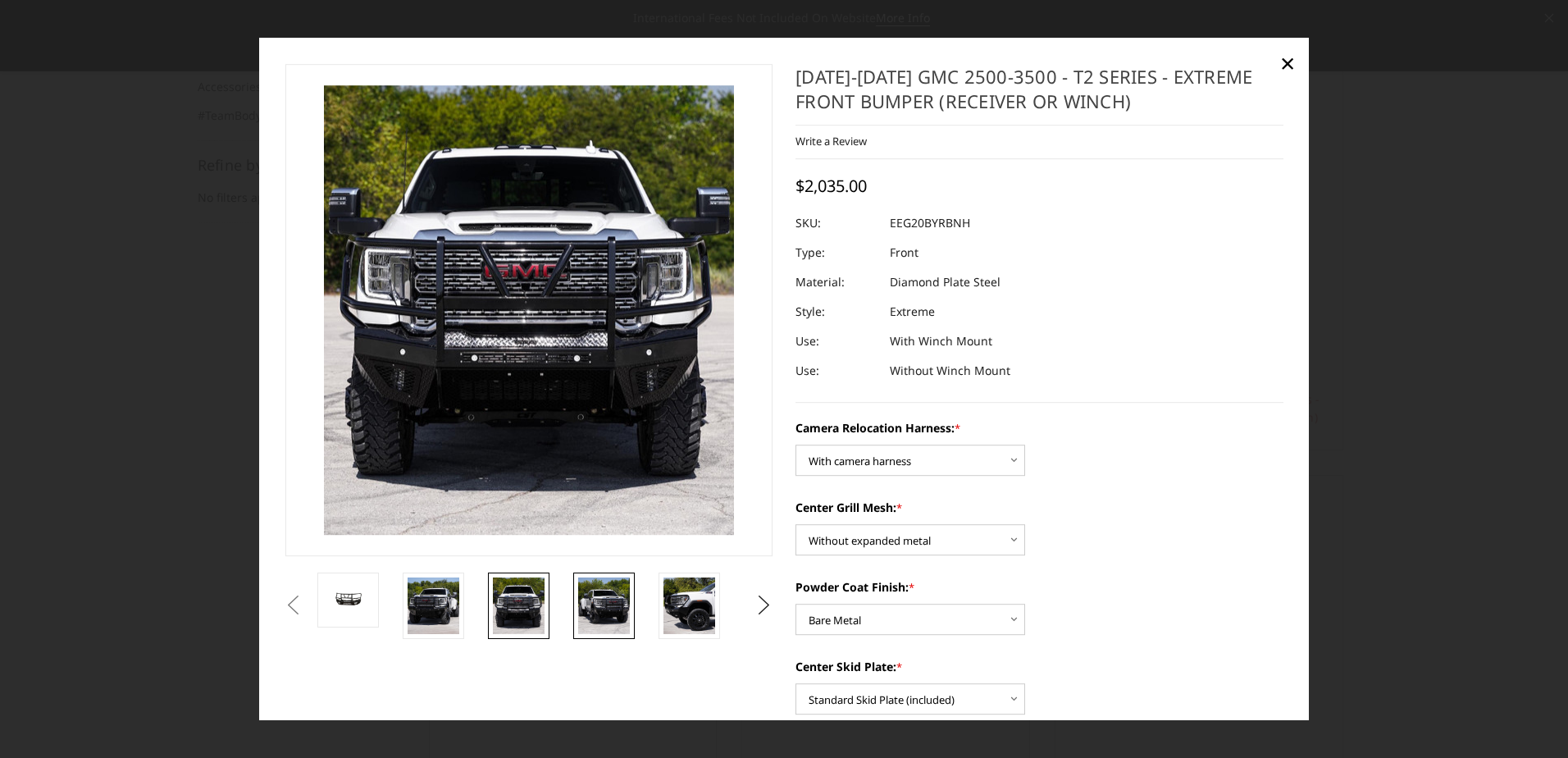
click at [613, 616] on img at bounding box center [604, 606] width 52 height 57
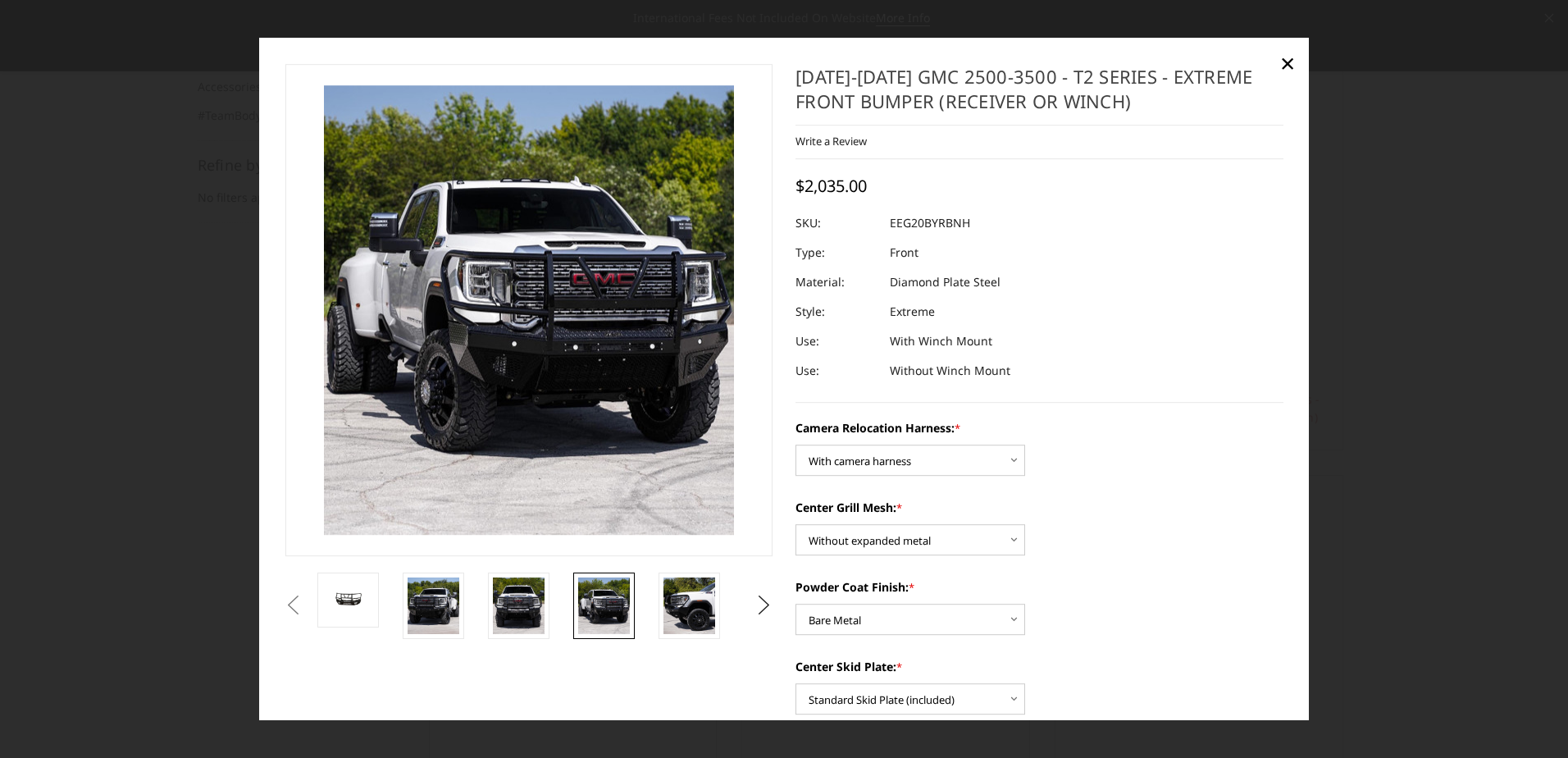
drag, startPoint x: 792, startPoint y: 75, endPoint x: 919, endPoint y: 84, distance: 127.3
click at [919, 84] on h1 "[DATE]-[DATE] GMC 2500-3500 - T2 Series - Extreme Front Bumper (receiver or win…" at bounding box center [1040, 95] width 488 height 62
drag, startPoint x: 790, startPoint y: 75, endPoint x: 956, endPoint y: 87, distance: 166.4
click at [956, 87] on h1 "[DATE]-[DATE] GMC 2500-3500 - T2 Series - Extreme Front Bumper (receiver or win…" at bounding box center [1040, 95] width 488 height 62
drag, startPoint x: 826, startPoint y: 78, endPoint x: 907, endPoint y: 81, distance: 81.1
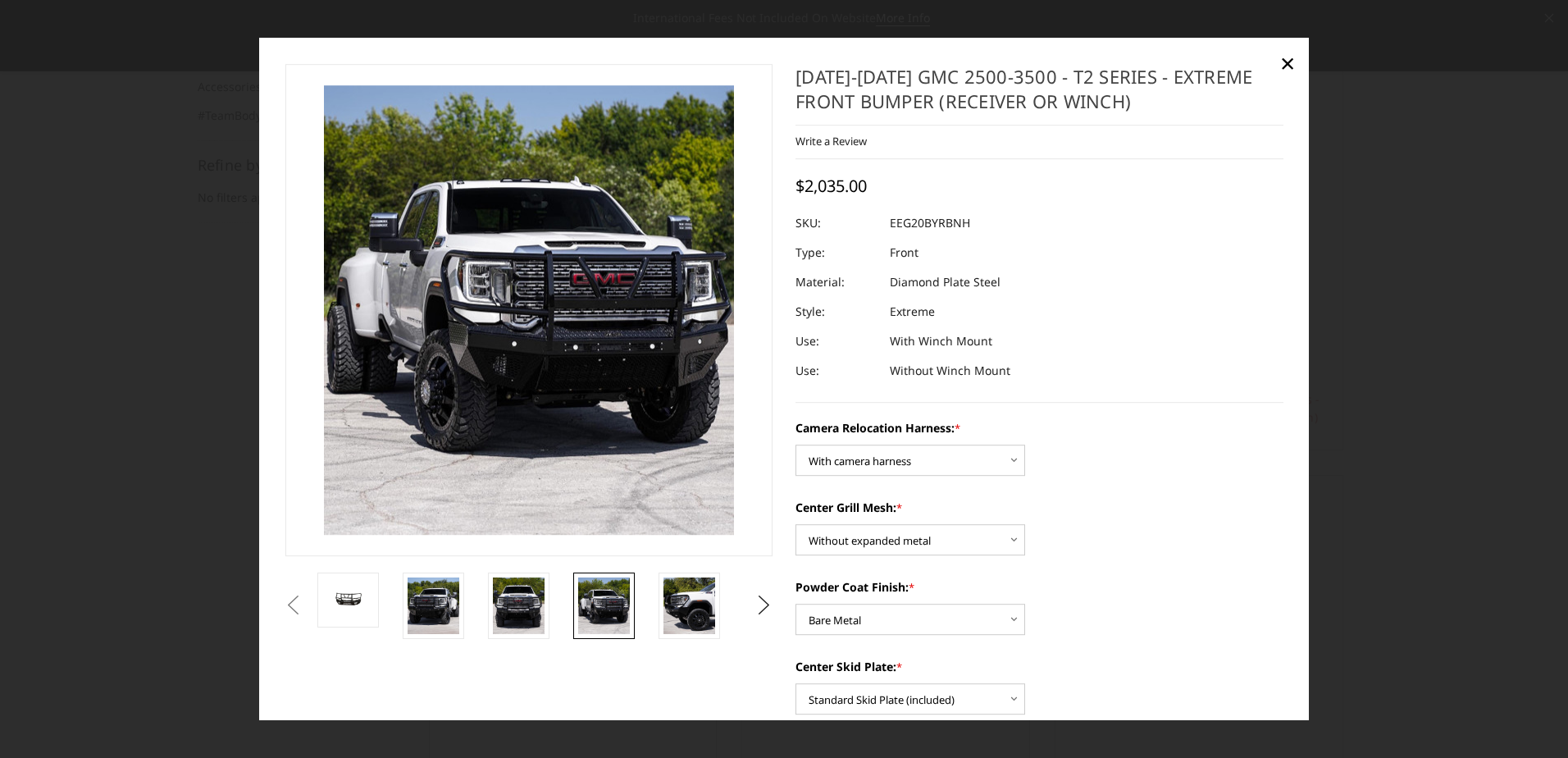
click at [829, 78] on h1 "[DATE]-[DATE] GMC 2500-3500 - T2 Series - Extreme Front Bumper (receiver or win…" at bounding box center [1040, 95] width 488 height 62
click at [917, 81] on h1 "[DATE]-[DATE] GMC 2500-3500 - T2 Series - Extreme Front Bumper (receiver or win…" at bounding box center [1040, 95] width 488 height 62
click at [907, 97] on h1 "[DATE]-[DATE] GMC 2500-3500 - T2 Series - Extreme Front Bumper (receiver or win…" at bounding box center [1040, 95] width 488 height 62
